Goal: Navigation & Orientation: Locate item on page

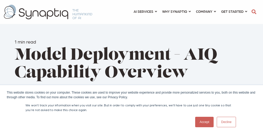
click at [132, 109] on p "We won't track your information when you visit our site. But in order to comply…" at bounding box center [132, 107] width 212 height 9
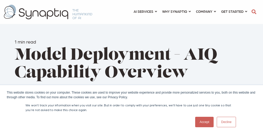
click at [132, 109] on p "We won't track your information when you visit our site. But in order to comply…" at bounding box center [132, 107] width 212 height 9
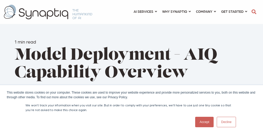
click at [132, 109] on p "We won't track your information when you visit our site. But in order to comply…" at bounding box center [132, 107] width 212 height 9
